Goal: Task Accomplishment & Management: Manage account settings

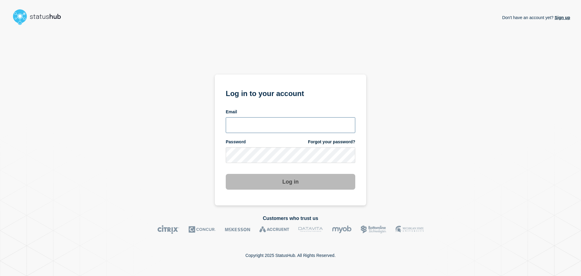
type input "[EMAIL_ADDRESS][DOMAIN_NAME]"
click at [289, 181] on button "Log in" at bounding box center [291, 182] width 130 height 16
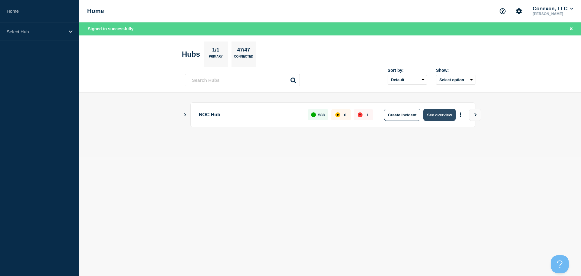
click at [432, 112] on button "See overview" at bounding box center [440, 115] width 32 height 12
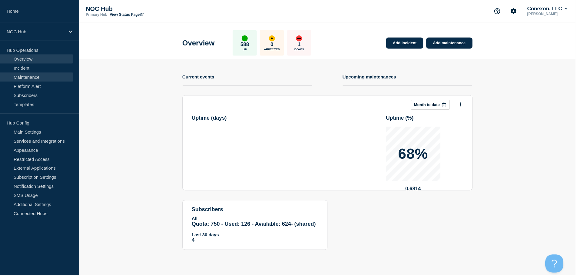
click at [24, 75] on link "Maintenance" at bounding box center [36, 77] width 73 height 9
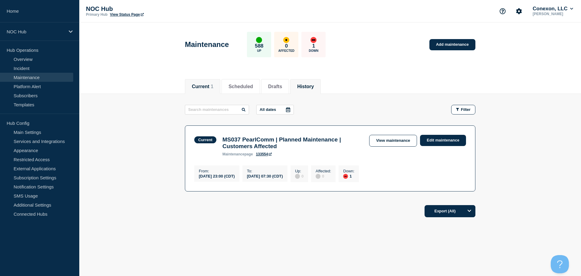
click at [303, 82] on li "History" at bounding box center [305, 86] width 31 height 15
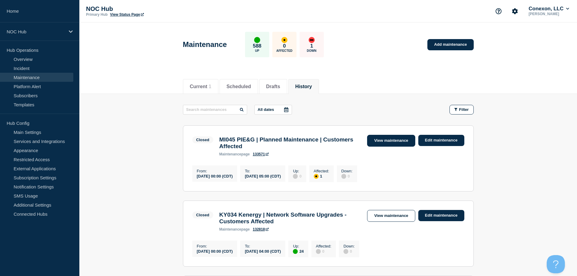
click at [393, 143] on link "View maintenance" at bounding box center [391, 141] width 48 height 12
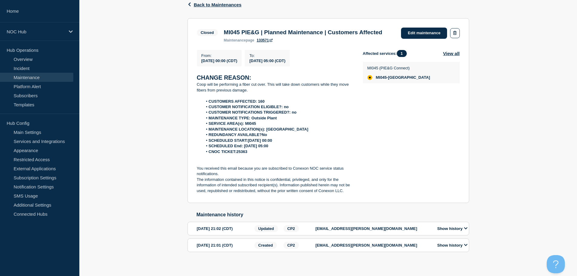
scroll to position [89, 0]
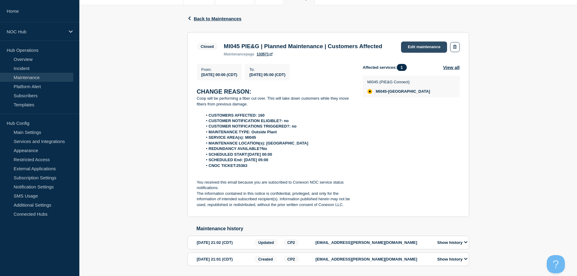
click at [418, 46] on link "Edit maintenance" at bounding box center [424, 46] width 46 height 11
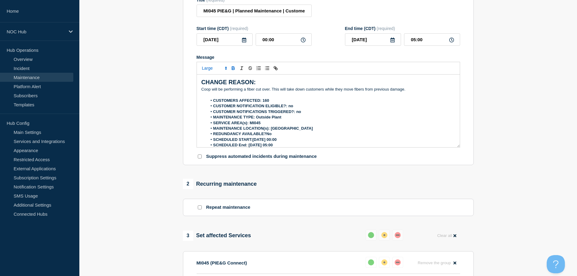
click at [244, 40] on icon at bounding box center [244, 40] width 5 height 5
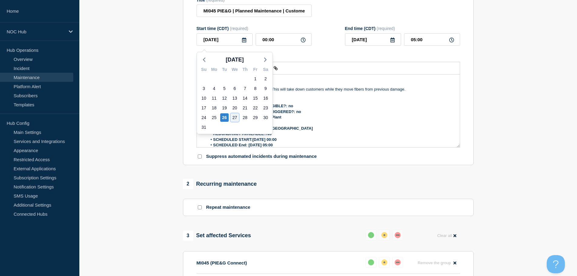
click at [234, 117] on div "27" at bounding box center [234, 117] width 8 height 8
type input "2025-08-27"
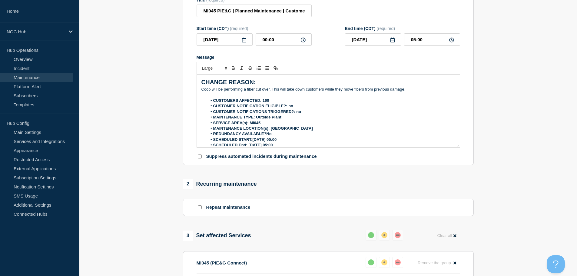
click at [243, 41] on icon at bounding box center [244, 40] width 5 height 5
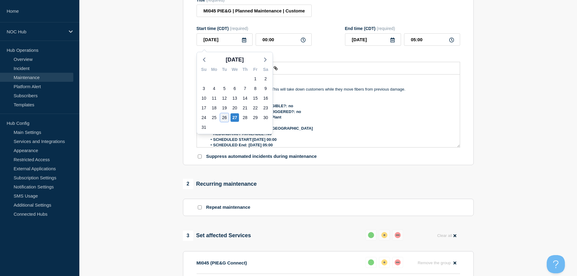
click at [225, 117] on div "26" at bounding box center [224, 117] width 8 height 8
type input "2025-08-26"
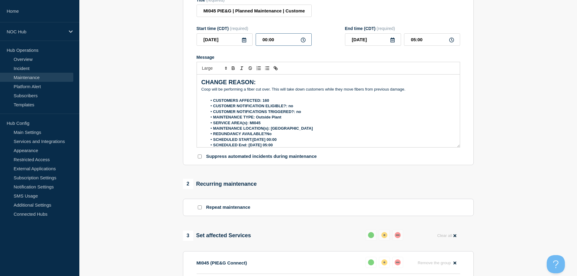
drag, startPoint x: 275, startPoint y: 41, endPoint x: 243, endPoint y: 42, distance: 31.8
click at [243, 42] on div "2025-08-26 00:00" at bounding box center [254, 39] width 115 height 12
type input "23:00"
type input "2025-08-27"
type input "04:00"
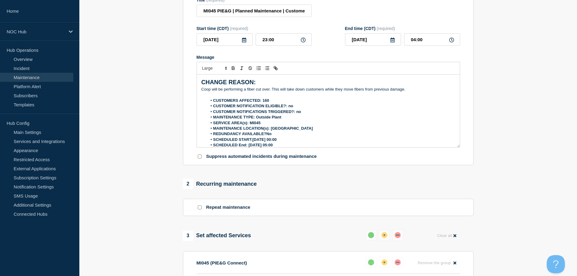
click at [392, 42] on icon at bounding box center [392, 40] width 5 height 5
click at [436, 43] on input "04:00" at bounding box center [432, 39] width 56 height 12
click at [336, 49] on form "Title (required) MI045 PIE&G | Planned Maintenance | Customers Affected Start t…" at bounding box center [328, 79] width 263 height 162
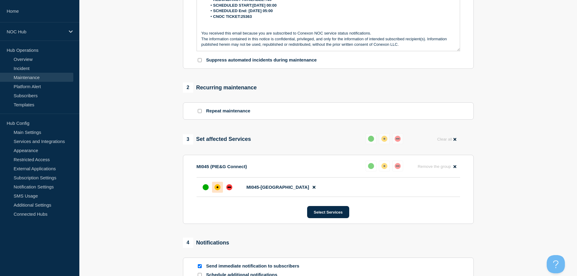
scroll to position [264, 0]
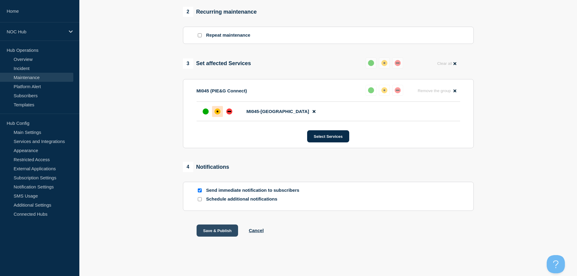
click at [221, 232] on button "Save & Publish" at bounding box center [218, 230] width 42 height 12
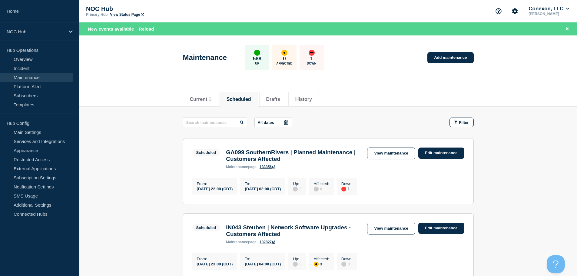
drag, startPoint x: 101, startPoint y: 0, endPoint x: 111, endPoint y: 187, distance: 186.8
drag, startPoint x: 134, startPoint y: 134, endPoint x: 134, endPoint y: 157, distance: 22.7
click at [35, 69] on link "Incident" at bounding box center [36, 68] width 73 height 9
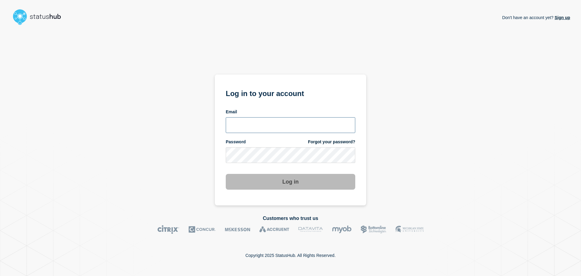
type input "[EMAIL_ADDRESS][DOMAIN_NAME]"
click at [243, 180] on button "Log in" at bounding box center [291, 182] width 130 height 16
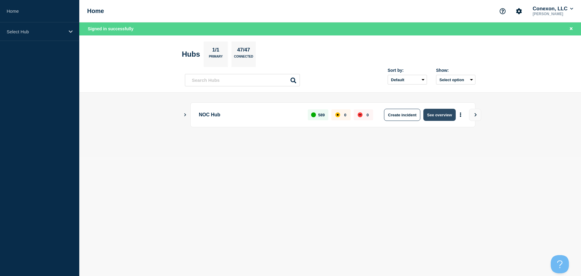
click at [443, 119] on button "See overview" at bounding box center [440, 115] width 32 height 12
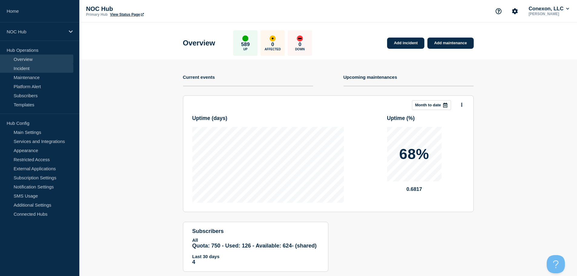
click at [30, 70] on link "Incident" at bounding box center [36, 68] width 73 height 9
